Goal: Transaction & Acquisition: Obtain resource

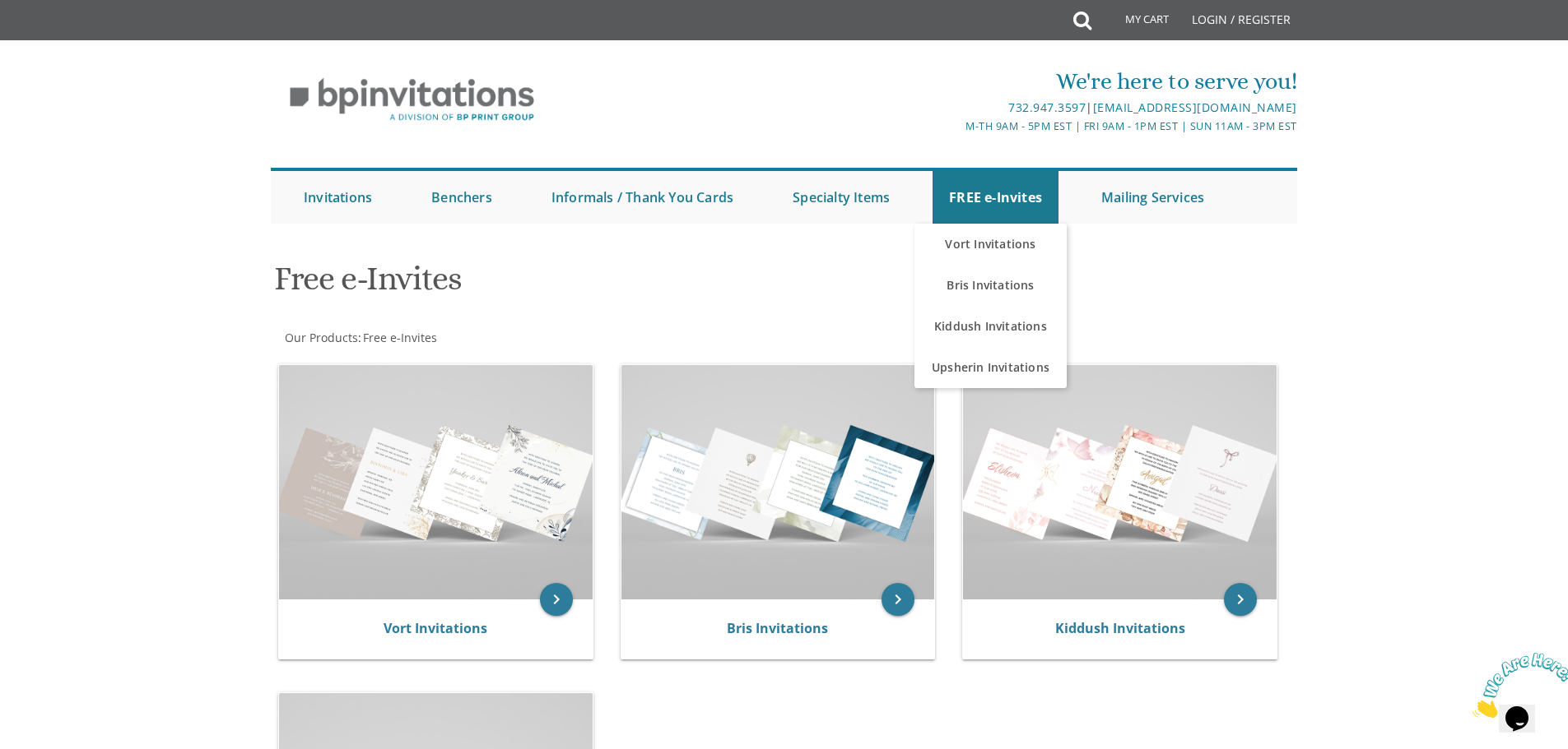
scroll to position [247, 0]
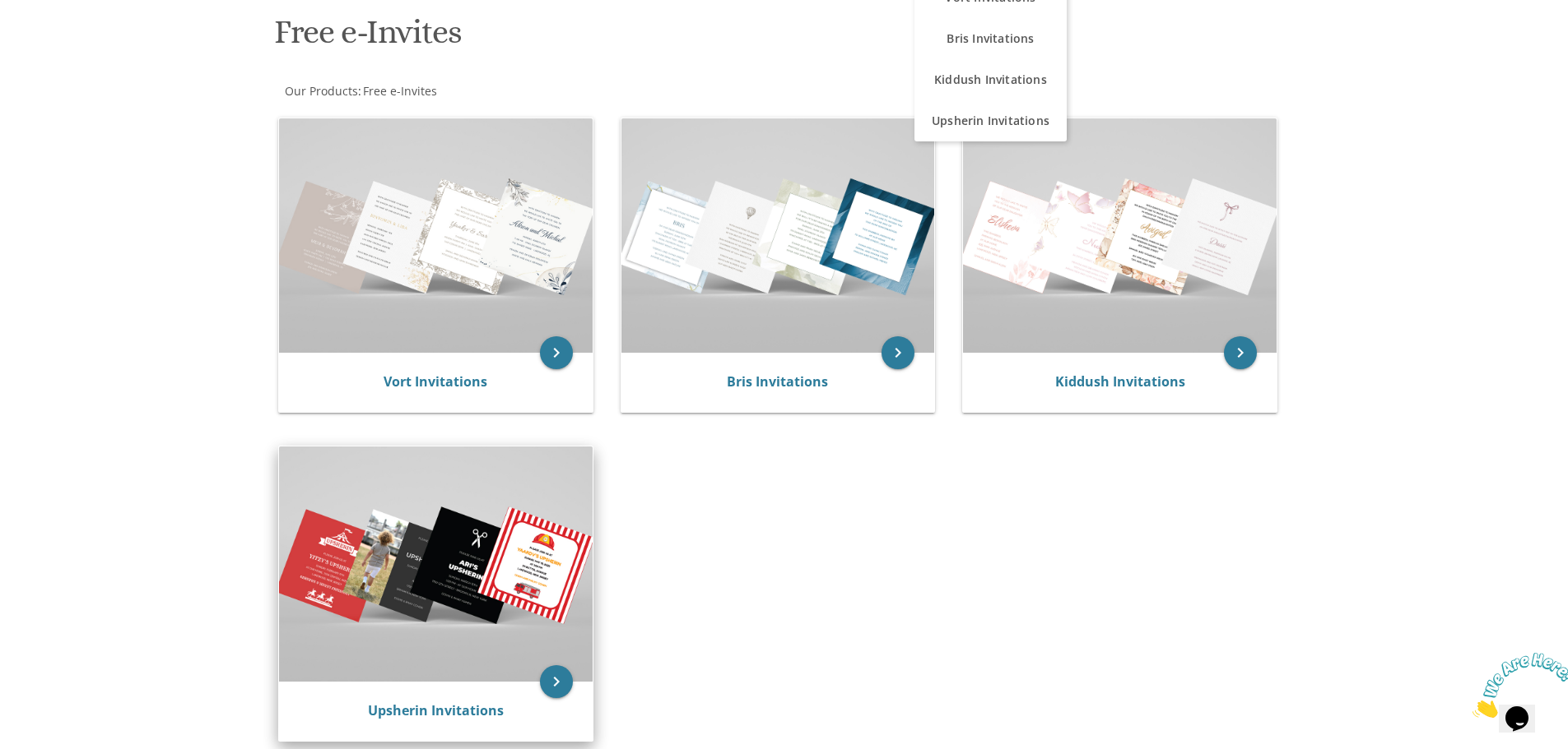
click at [528, 586] on img at bounding box center [436, 564] width 313 height 234
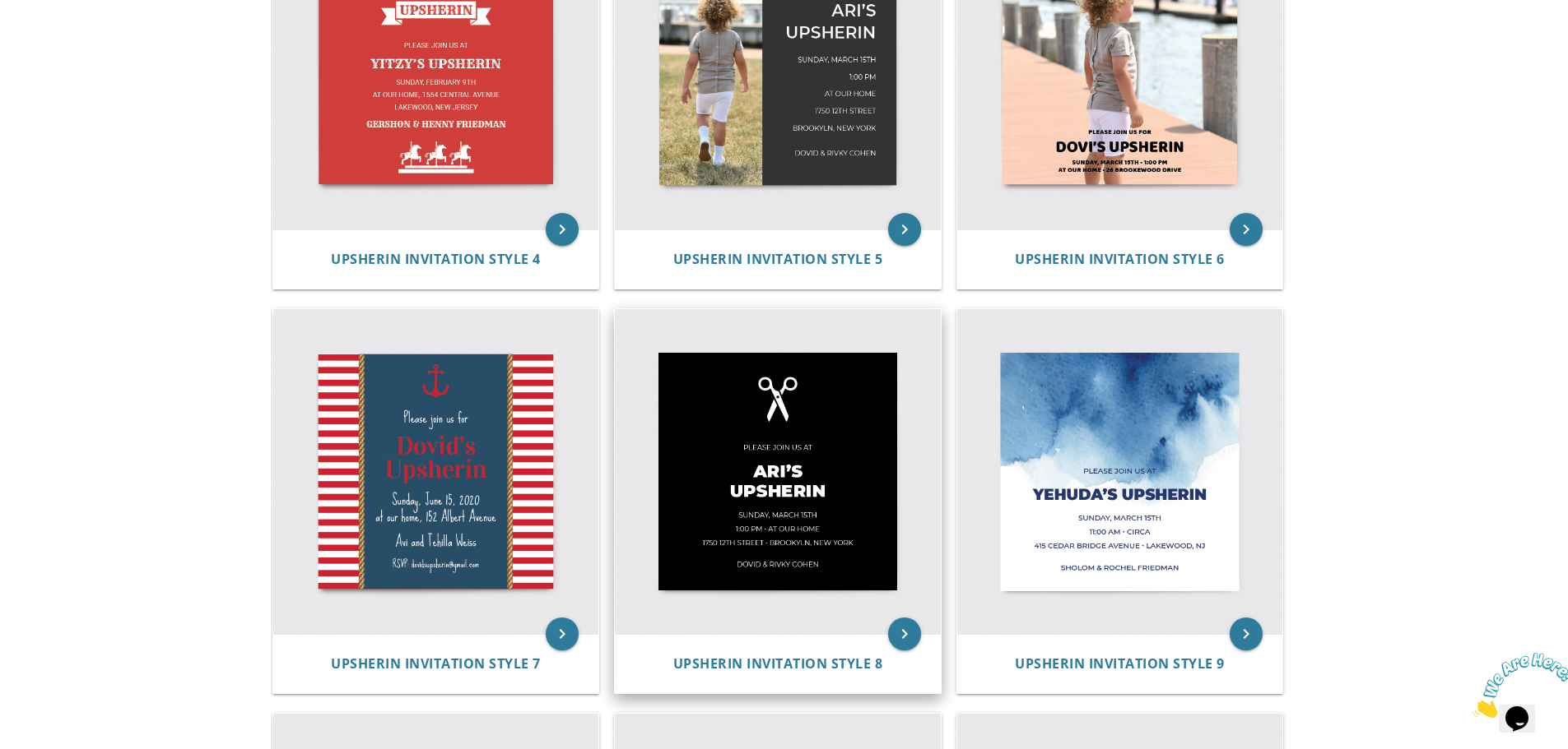
scroll to position [905, 0]
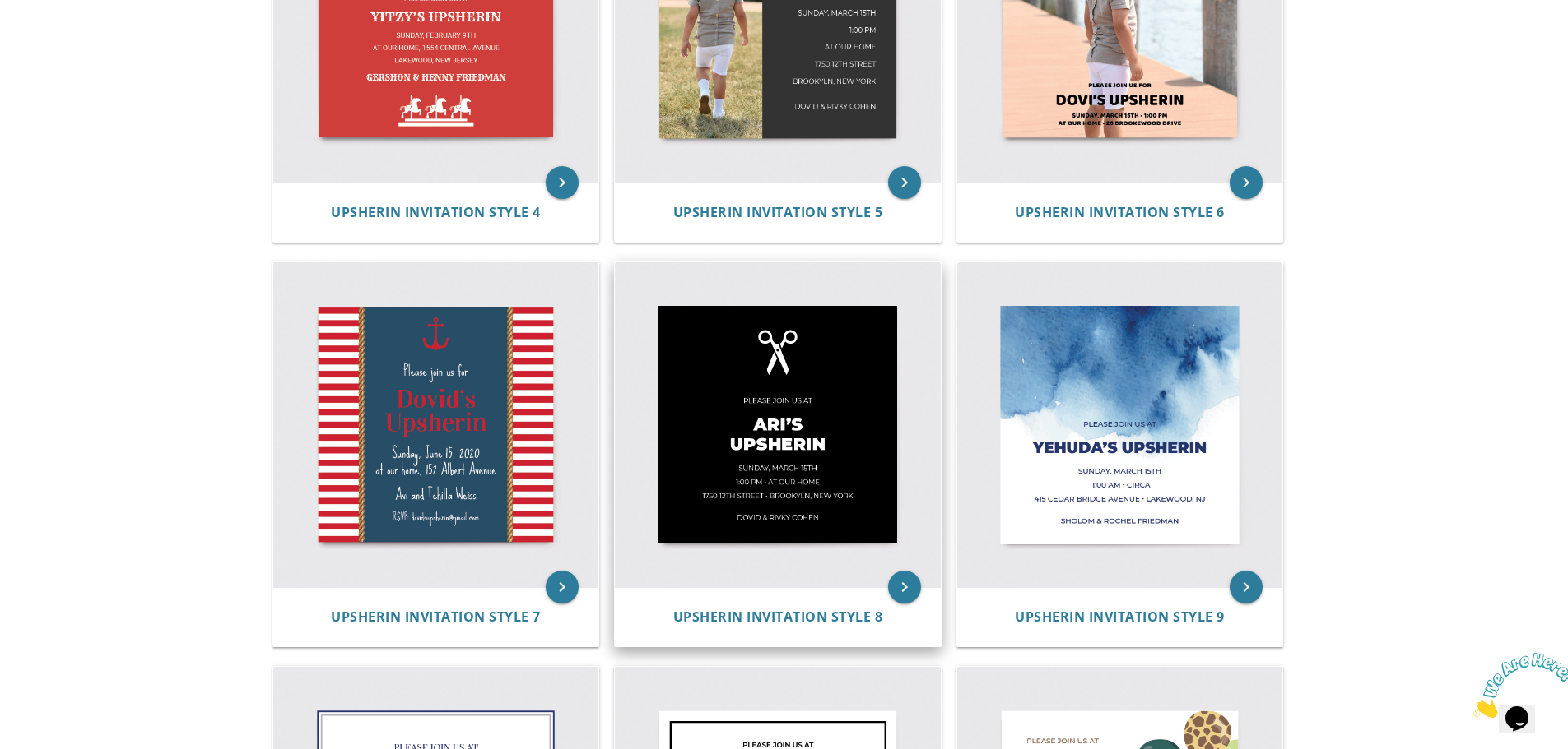
click at [738, 465] on img at bounding box center [778, 426] width 326 height 326
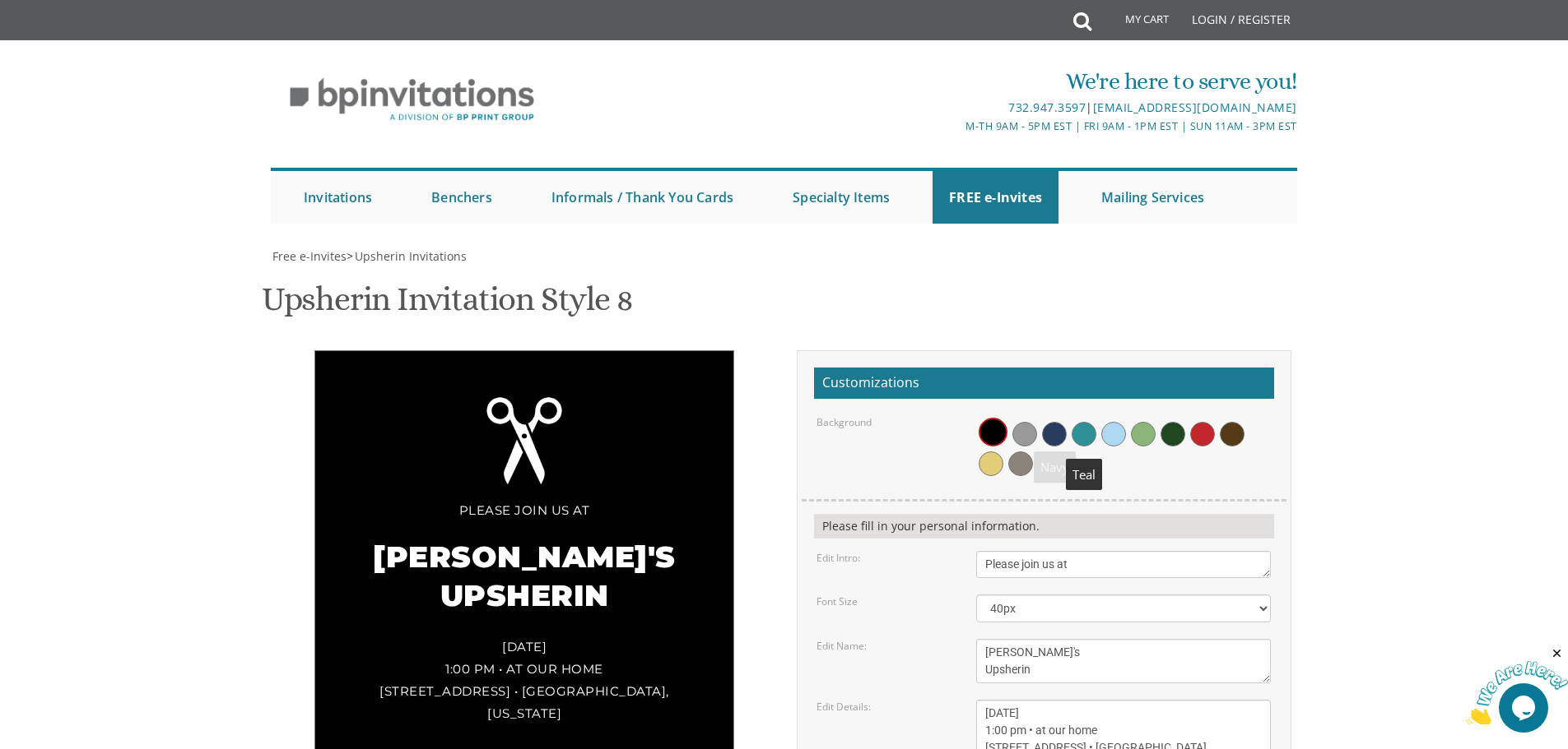
click at [1079, 427] on span at bounding box center [1084, 434] width 25 height 25
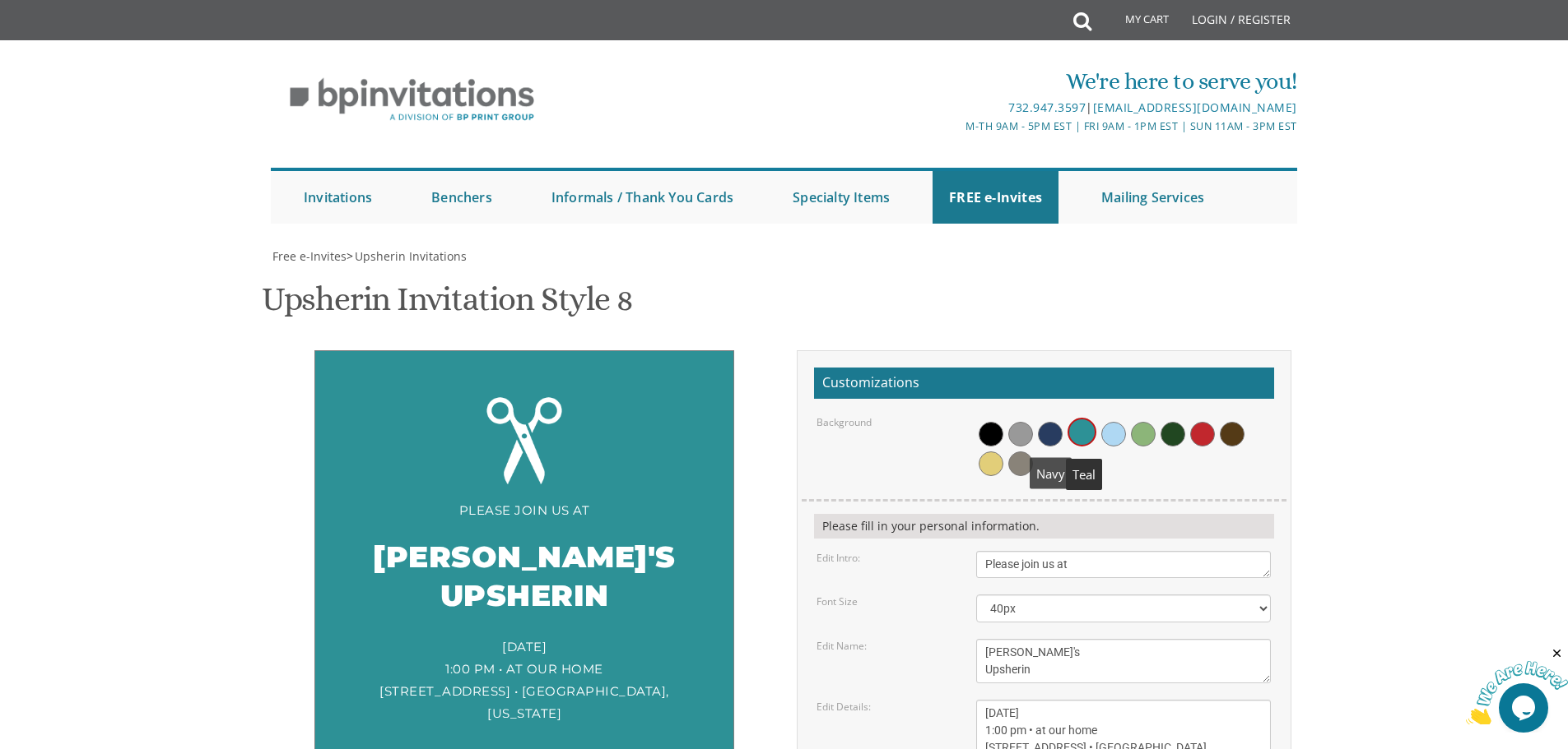
click at [1056, 438] on span at bounding box center [1050, 434] width 25 height 25
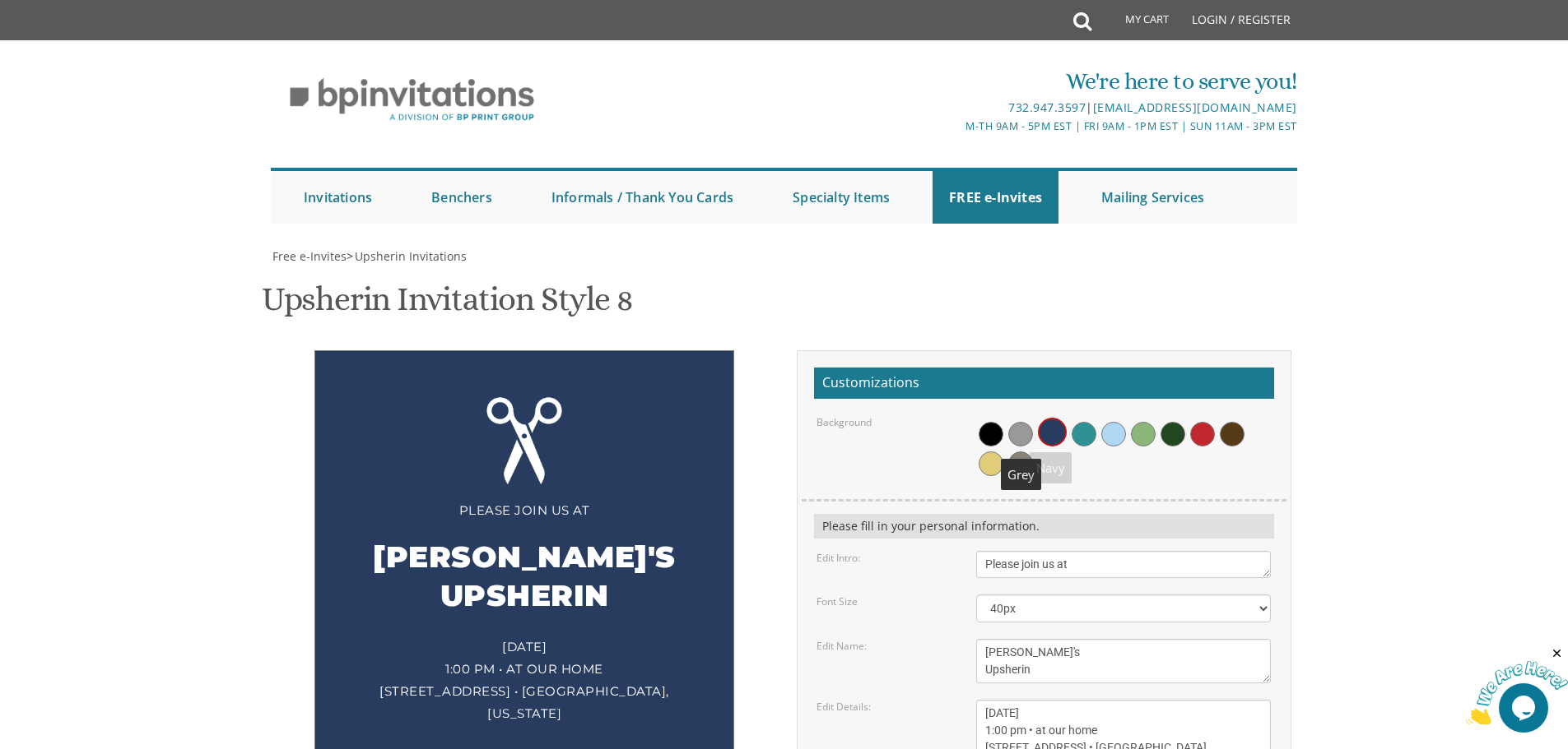
click at [1026, 438] on span at bounding box center [1020, 434] width 25 height 25
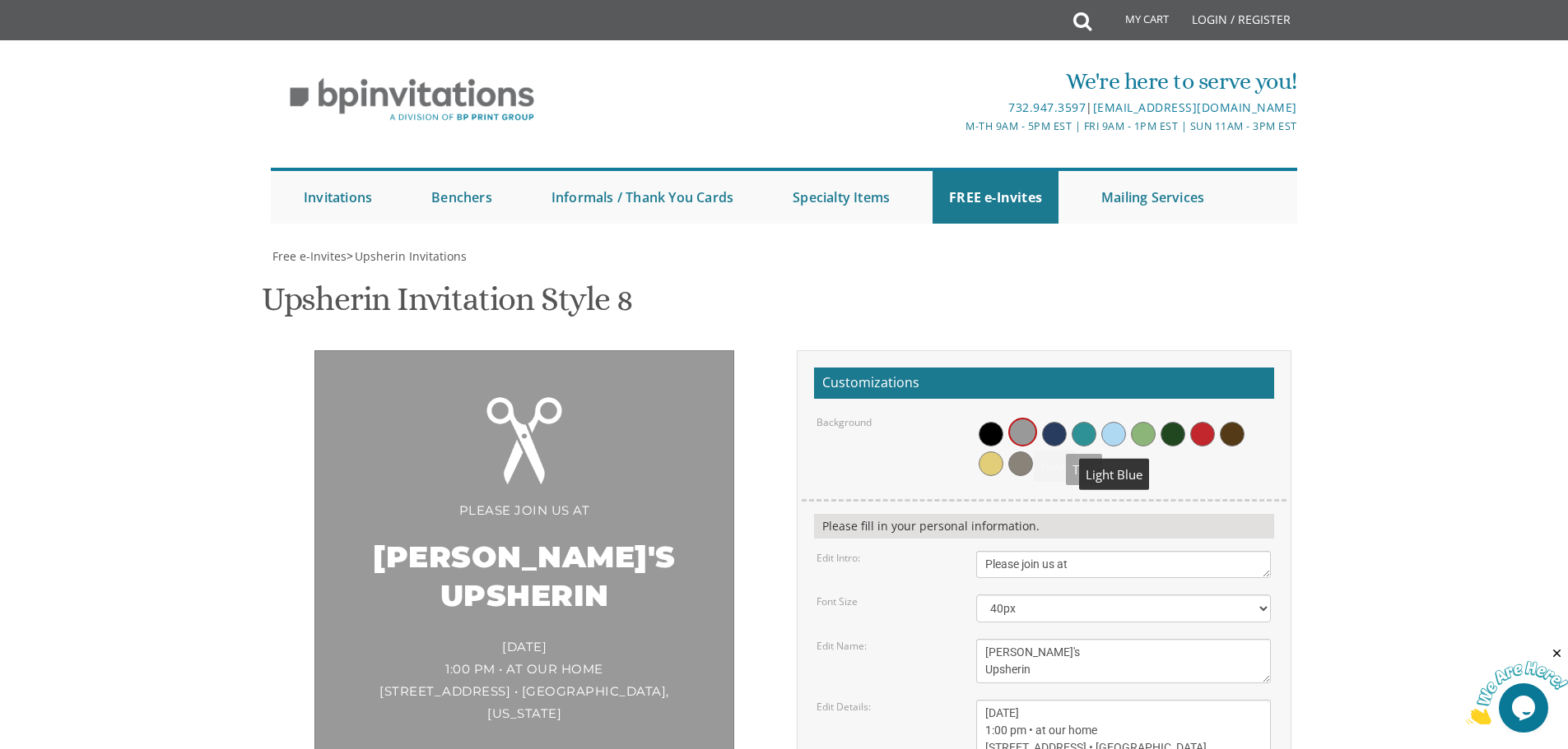
click at [1108, 434] on span at bounding box center [1114, 434] width 25 height 25
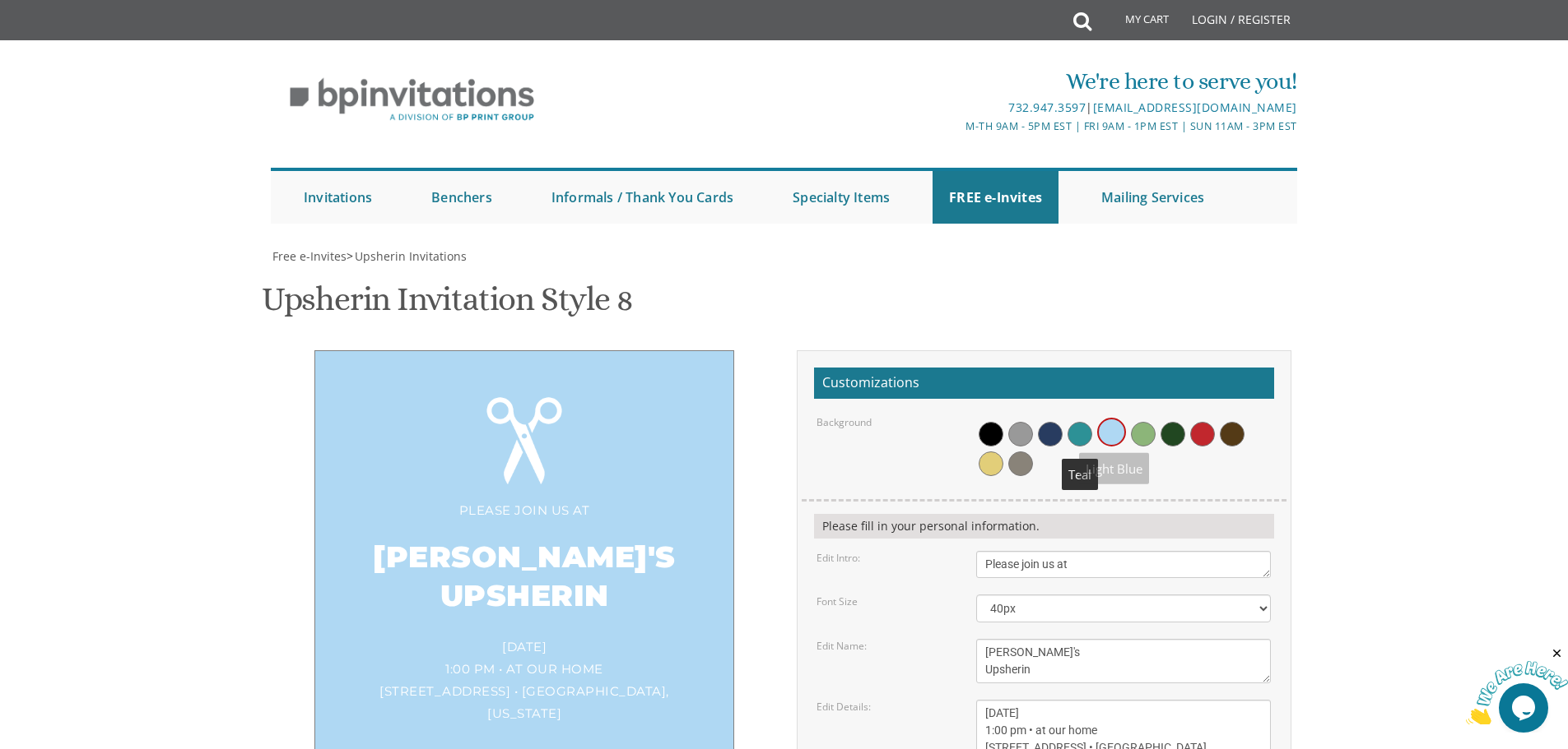
click at [1071, 435] on span at bounding box center [1079, 434] width 25 height 25
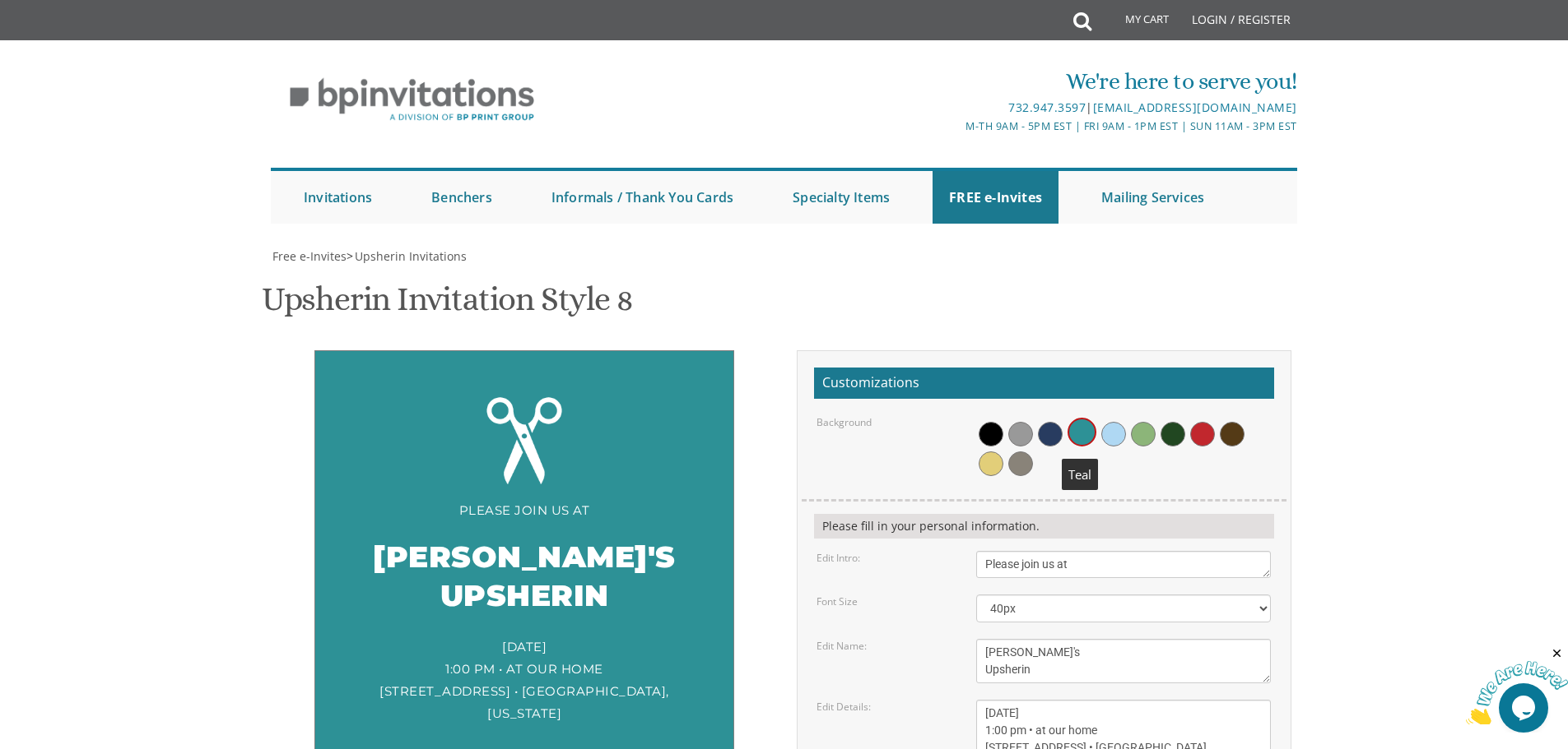
scroll to position [165, 0]
click at [1010, 422] on span at bounding box center [1020, 434] width 25 height 25
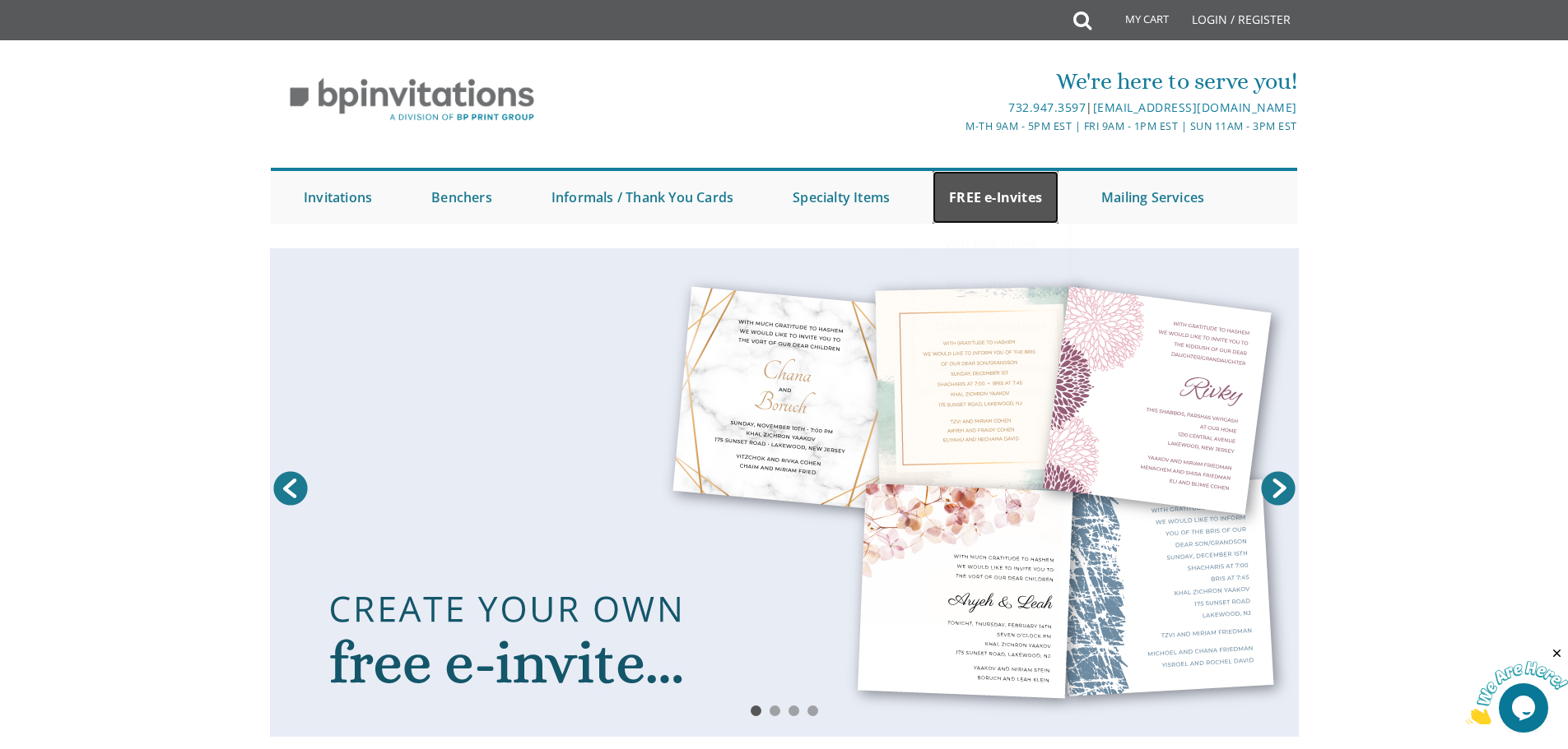
click at [993, 196] on link "FREE e-Invites" at bounding box center [996, 197] width 126 height 53
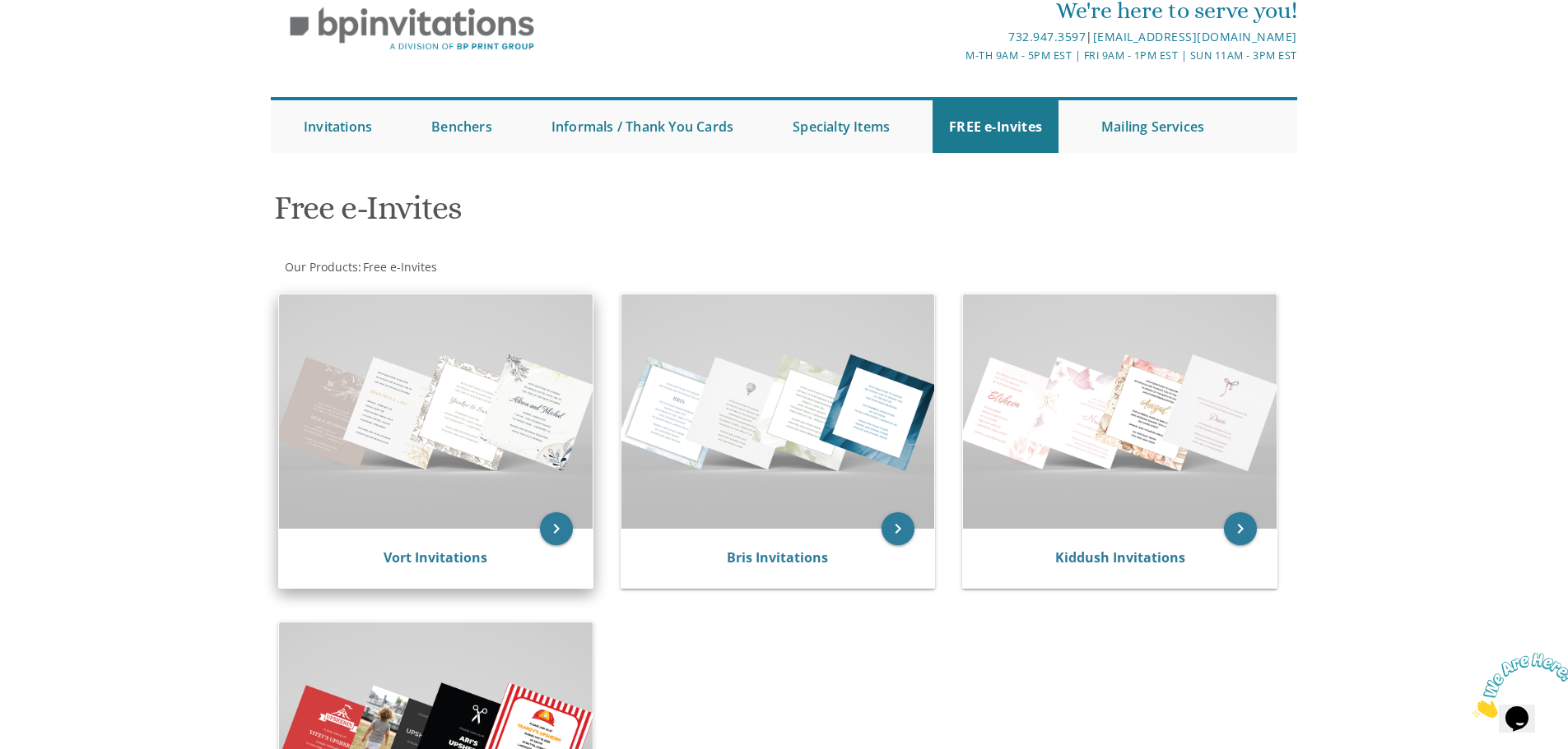
scroll to position [165, 0]
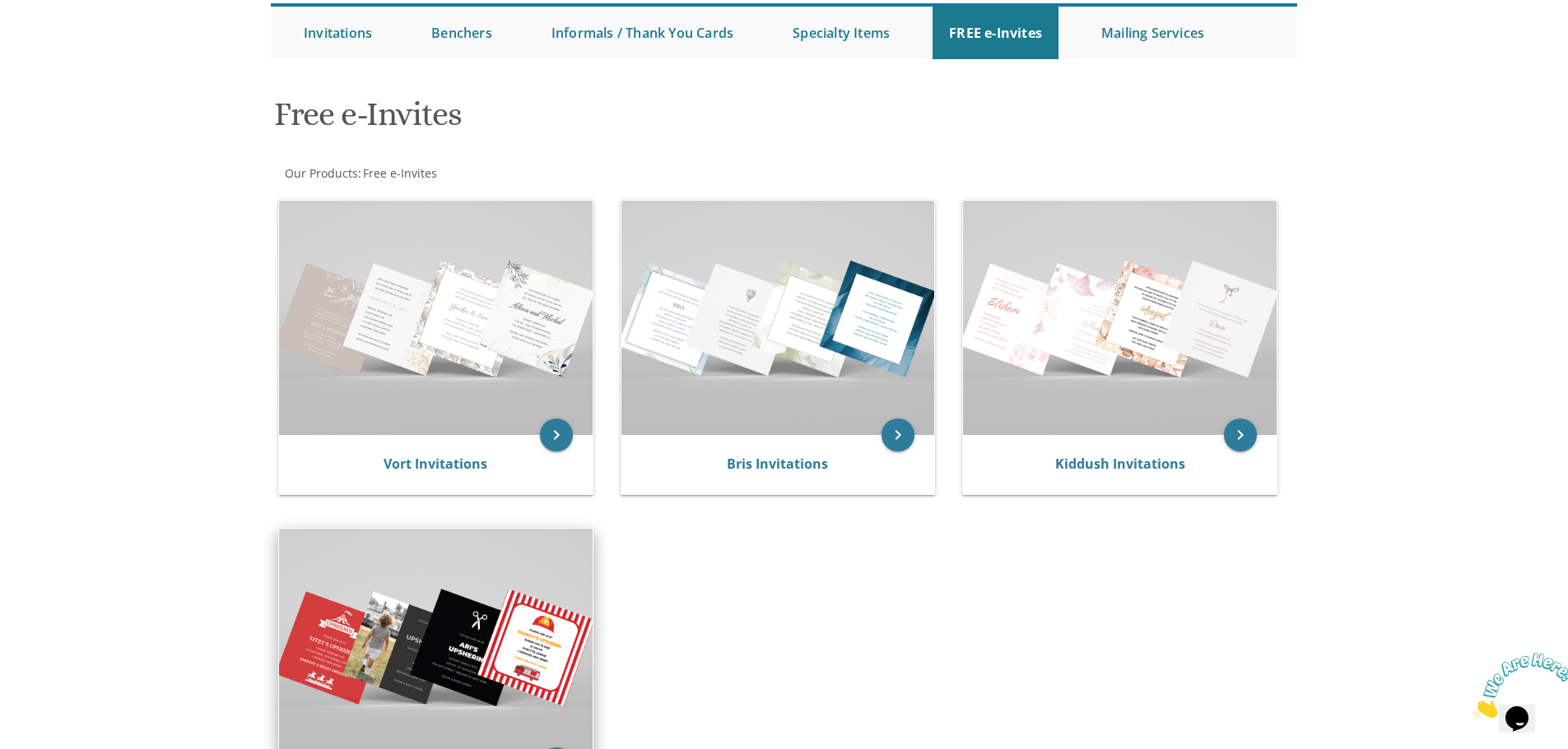
click at [496, 609] on img at bounding box center [436, 646] width 313 height 234
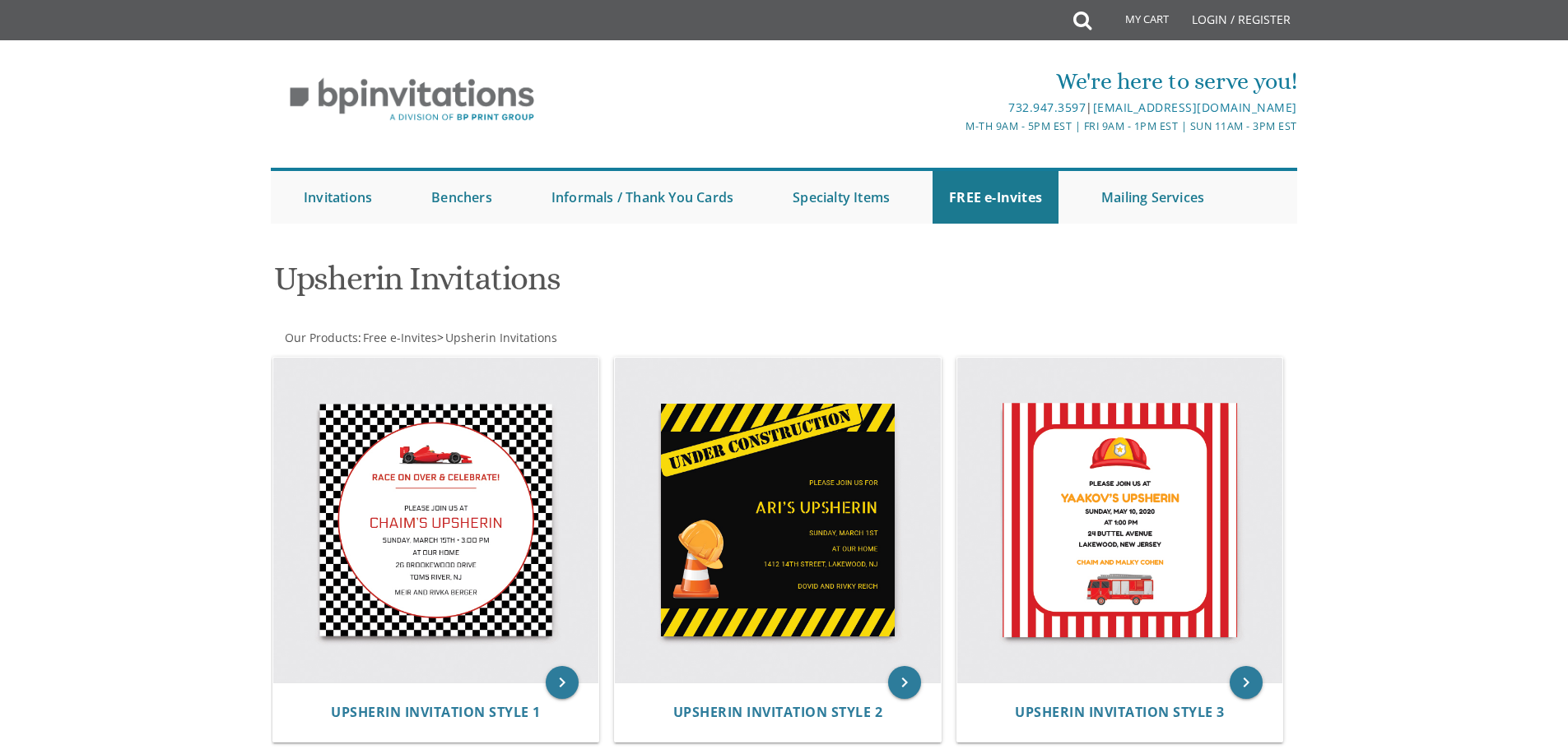
click at [496, 609] on img at bounding box center [436, 521] width 326 height 326
